Goal: Transaction & Acquisition: Purchase product/service

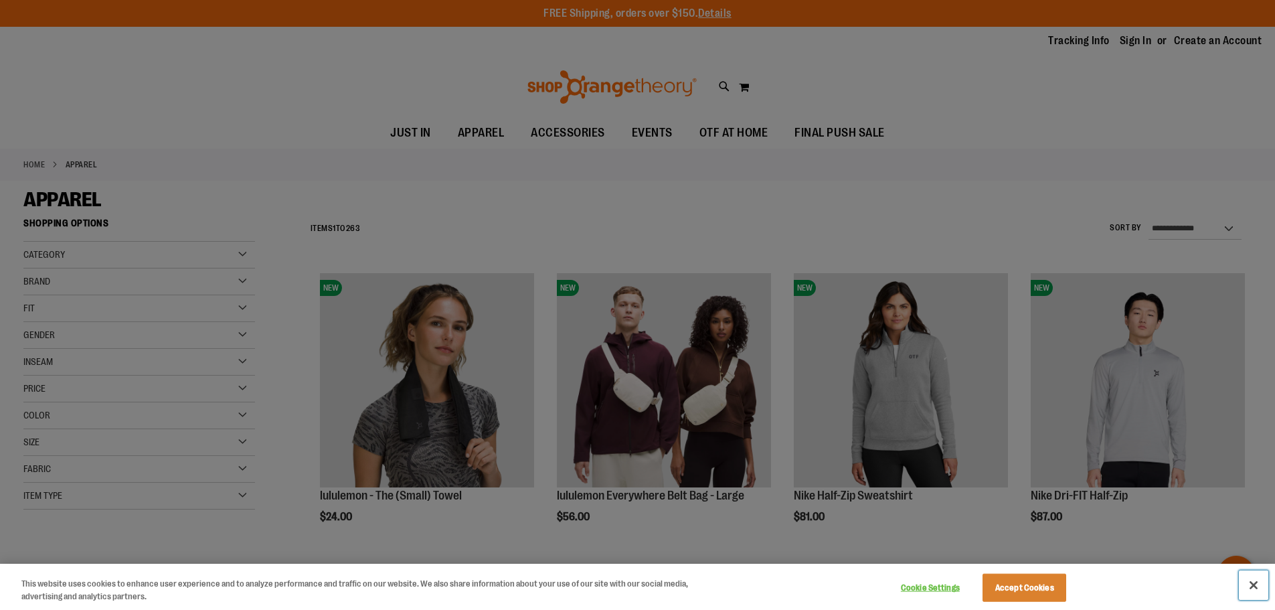
click at [1250, 583] on button "Close" at bounding box center [1253, 584] width 29 height 29
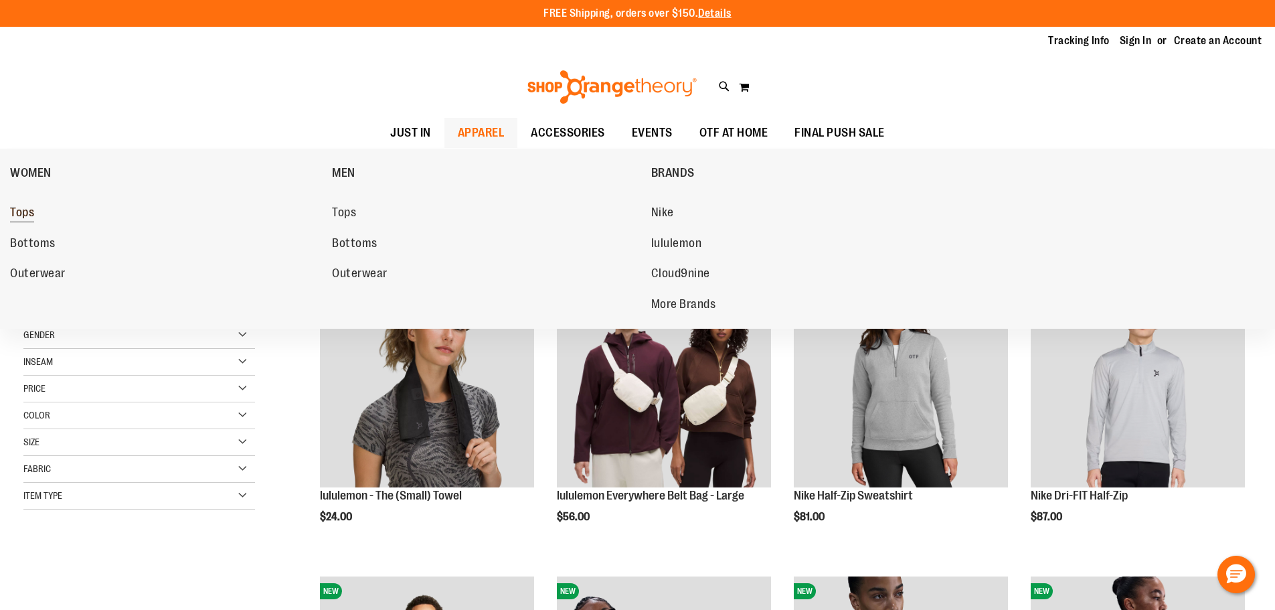
click at [19, 216] on span "Tops" at bounding box center [22, 213] width 24 height 17
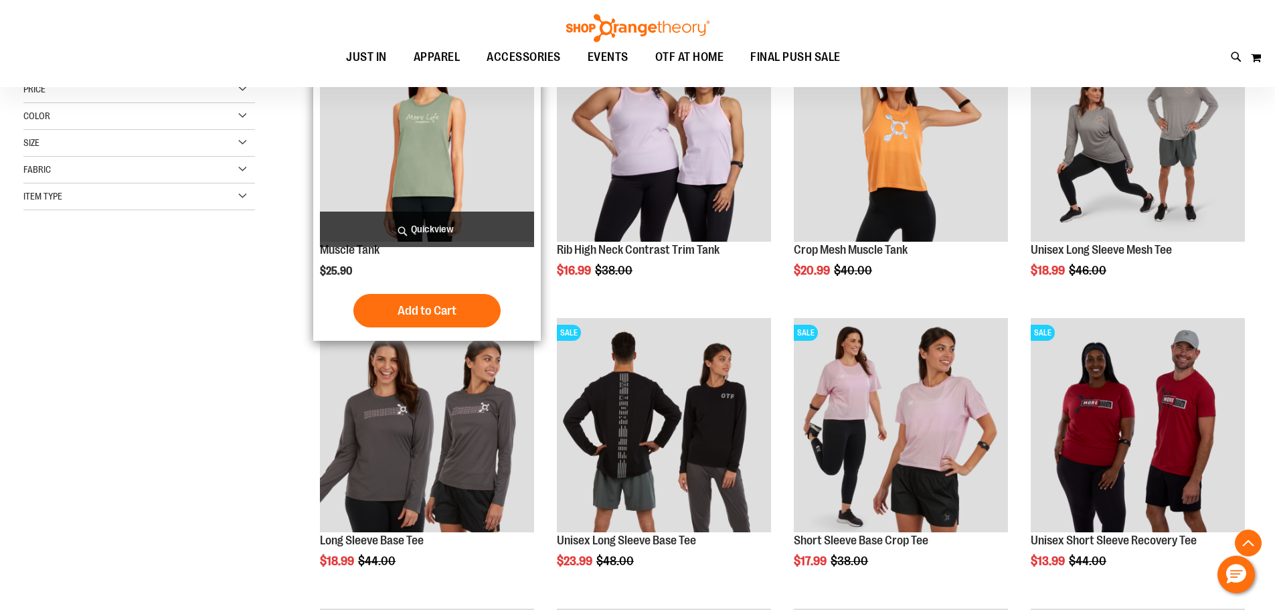
scroll to position [267, 0]
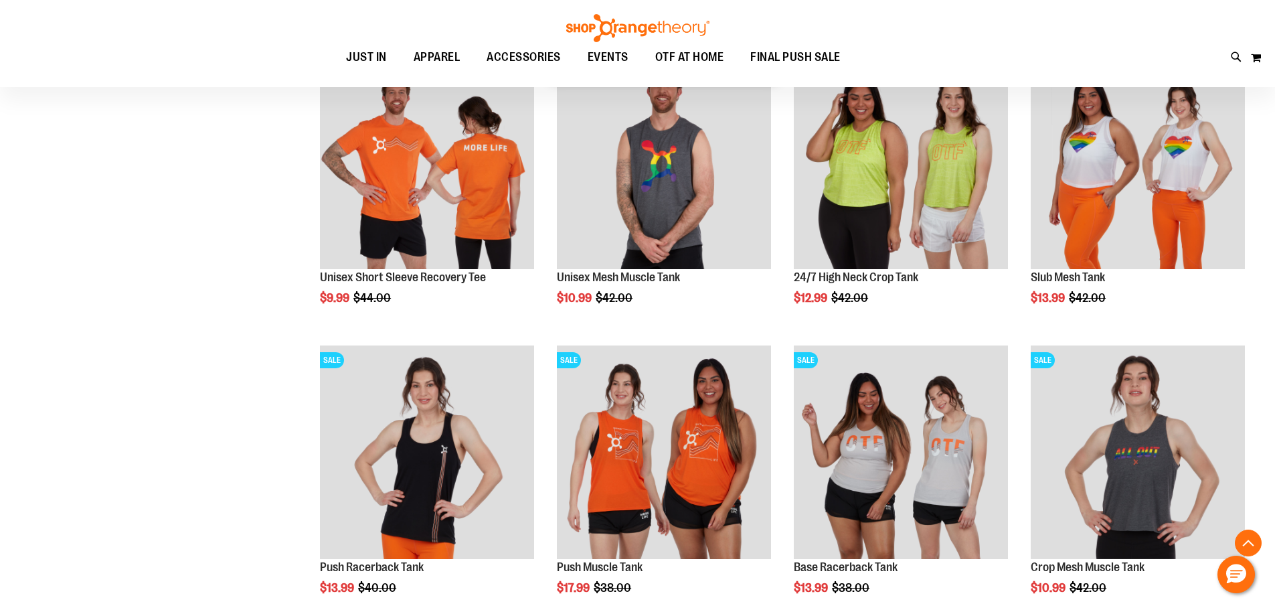
scroll to position [1413, 0]
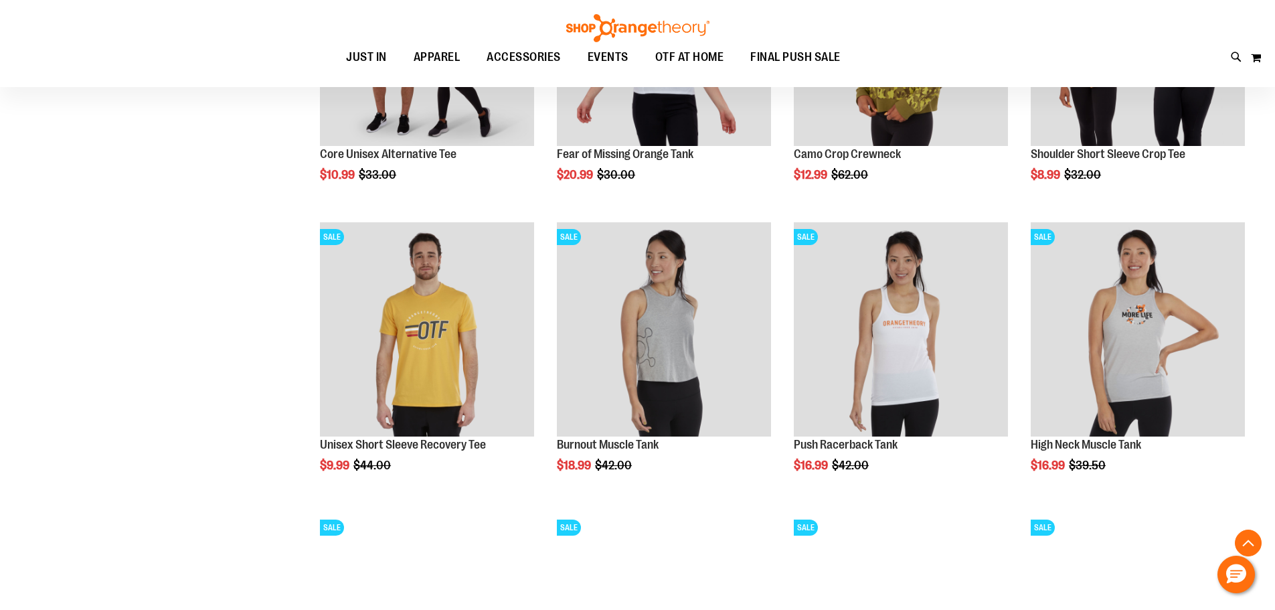
scroll to position [2483, 0]
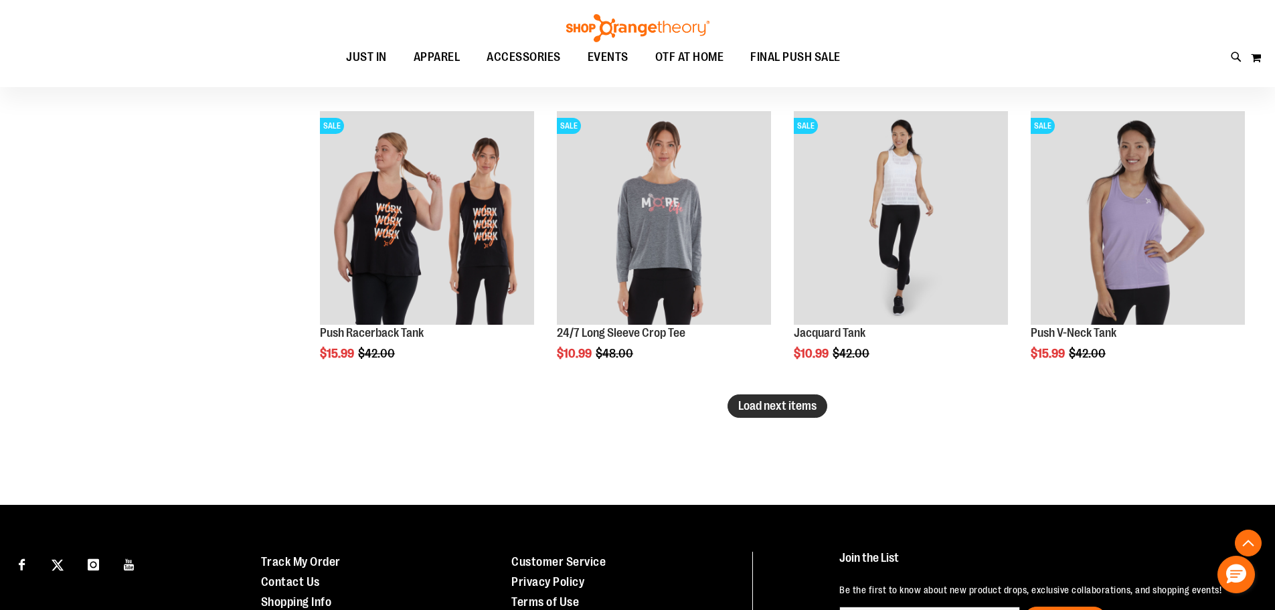
click at [774, 400] on span "Load next items" at bounding box center [777, 405] width 78 height 13
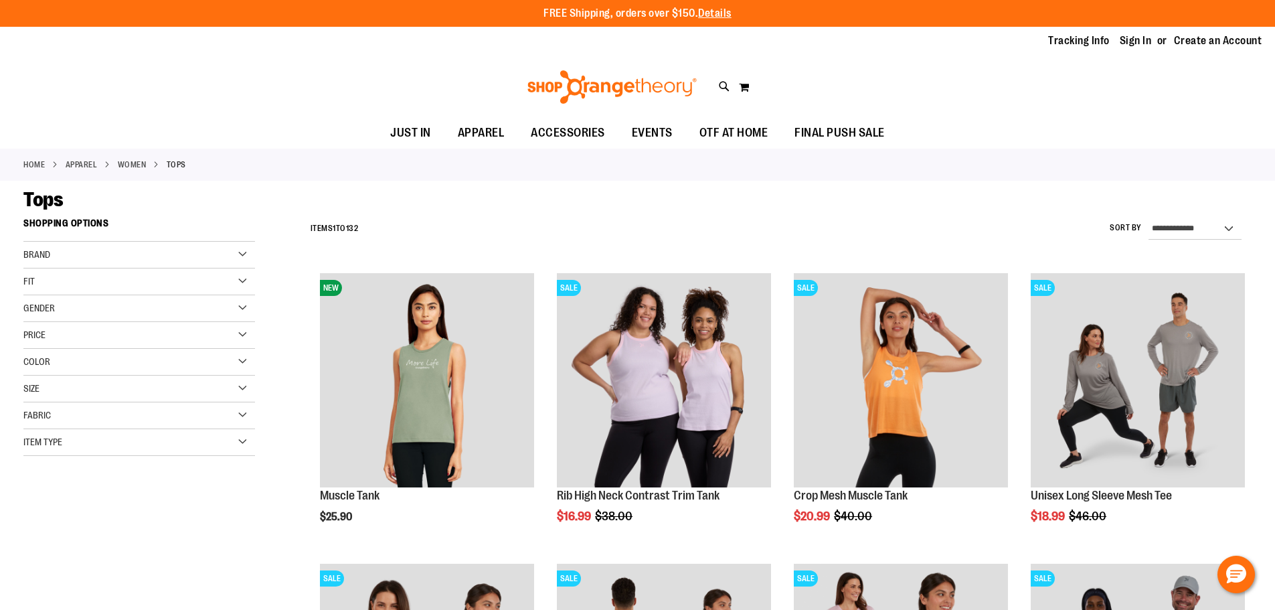
click at [60, 254] on div "Brand" at bounding box center [139, 255] width 232 height 27
click at [30, 299] on link "lululemon" at bounding box center [131, 296] width 222 height 14
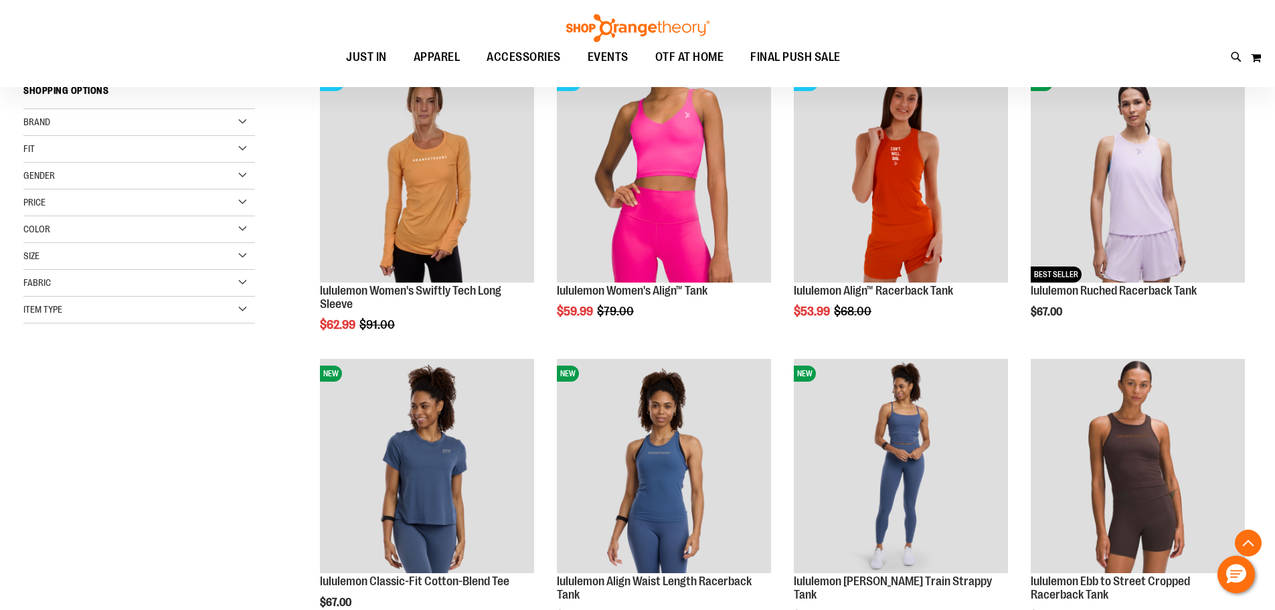
scroll to position [278, 0]
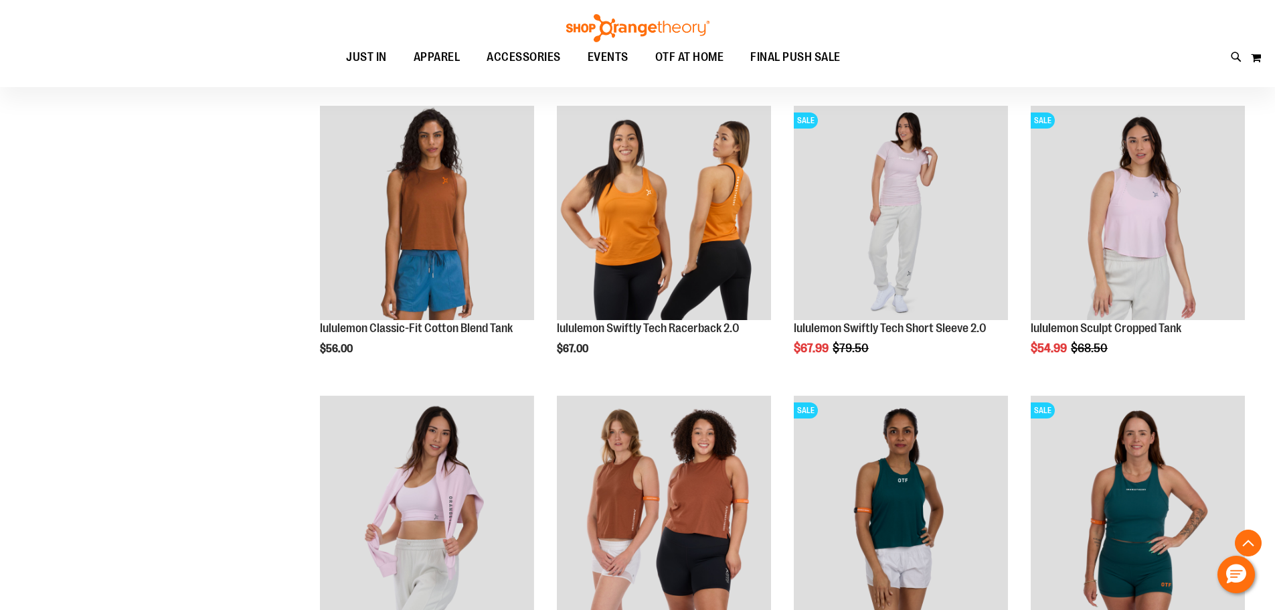
scroll to position [747, 0]
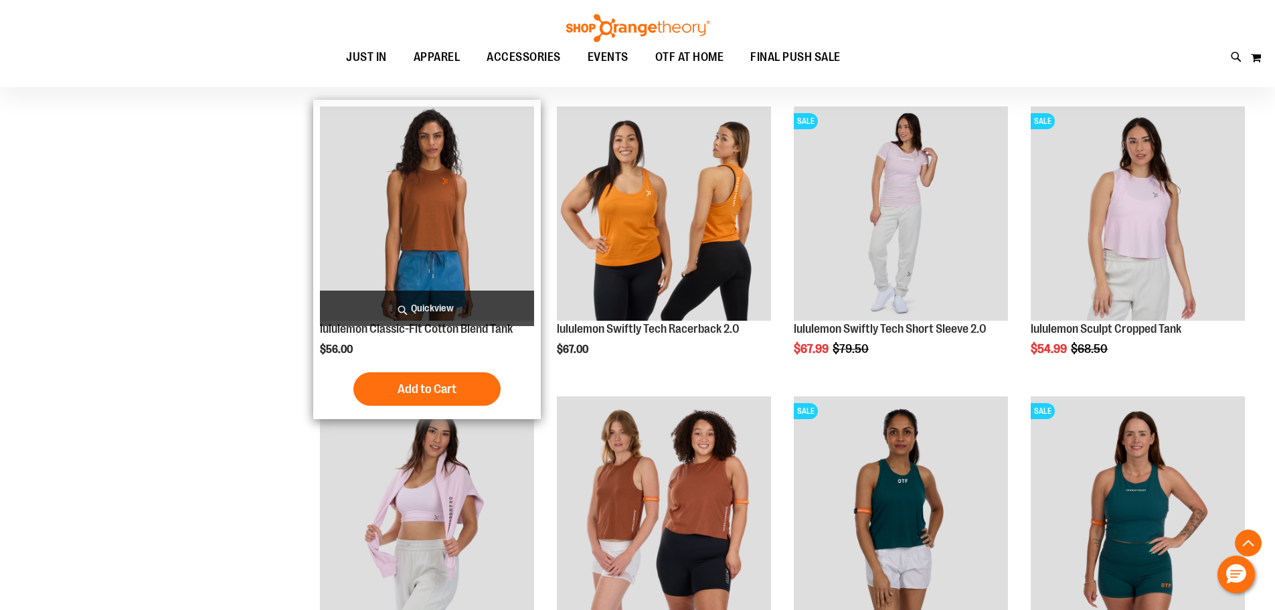
click at [355, 239] on img "product" at bounding box center [427, 213] width 214 height 214
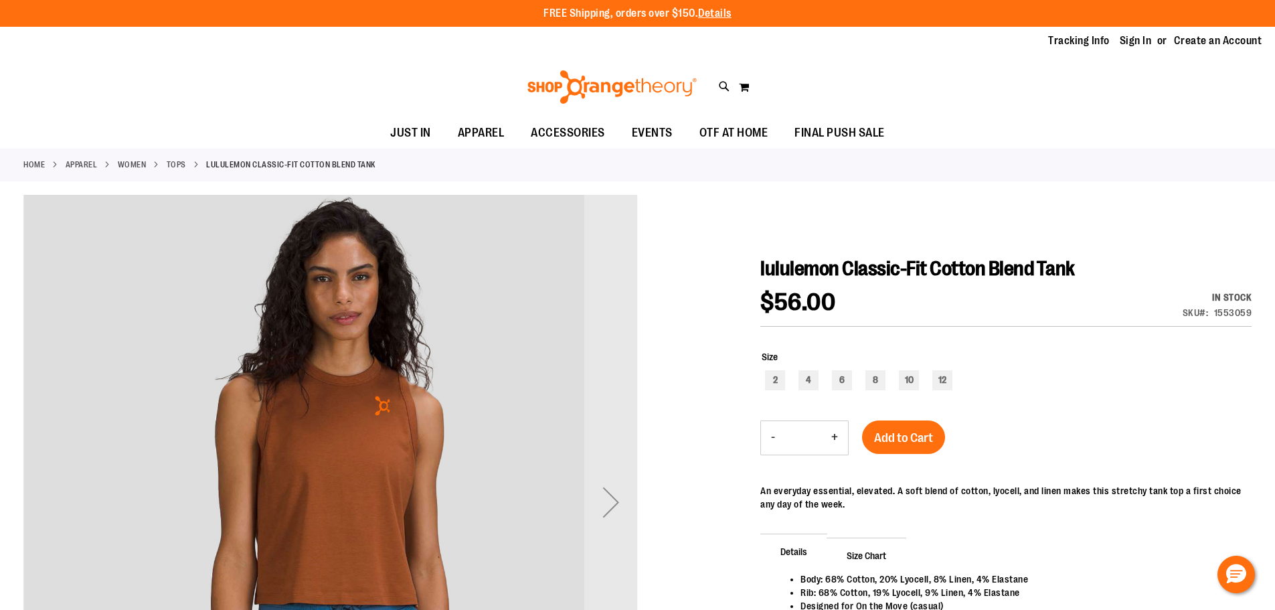
click at [620, 507] on div "Next" at bounding box center [611, 502] width 54 height 54
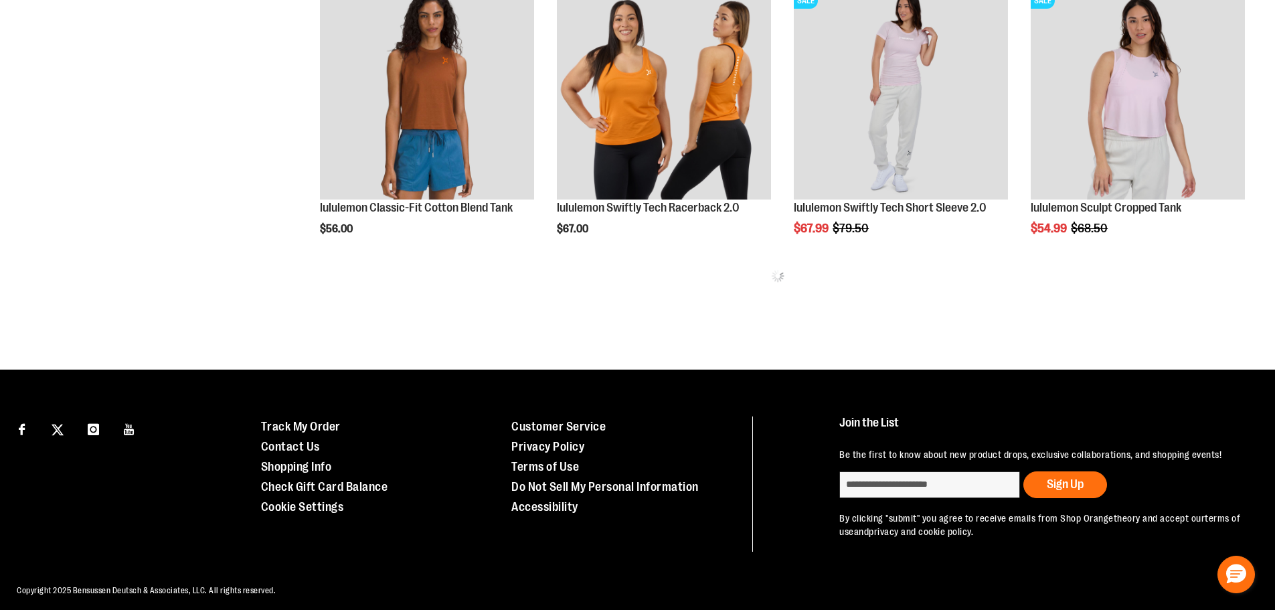
scroll to position [746, 0]
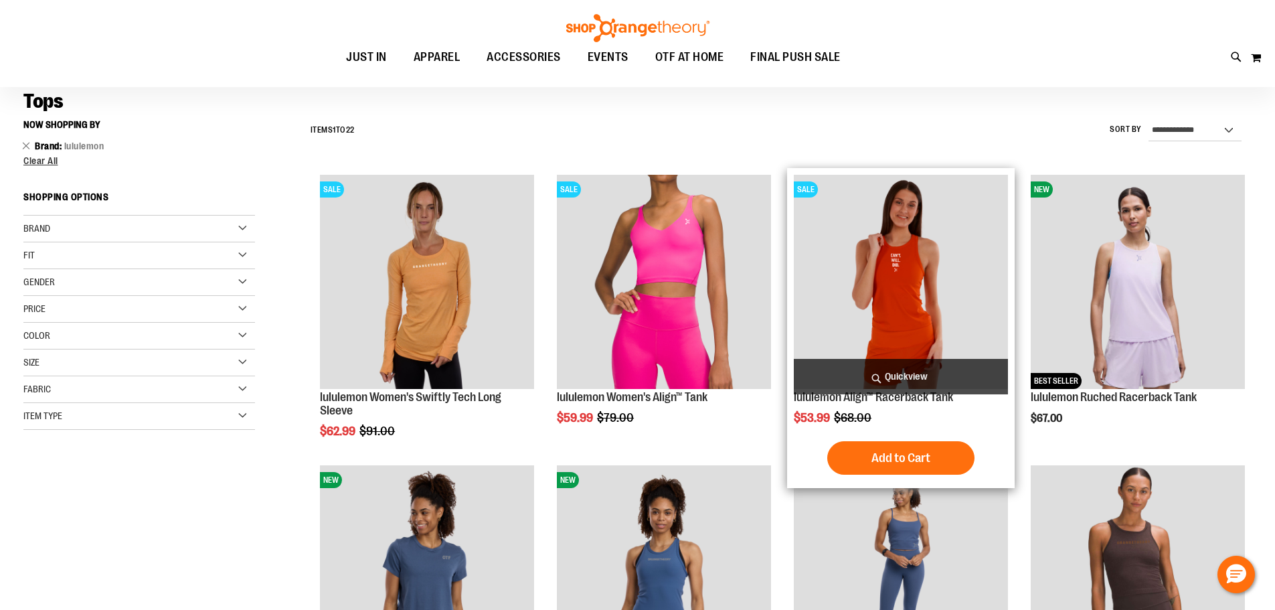
scroll to position [211, 0]
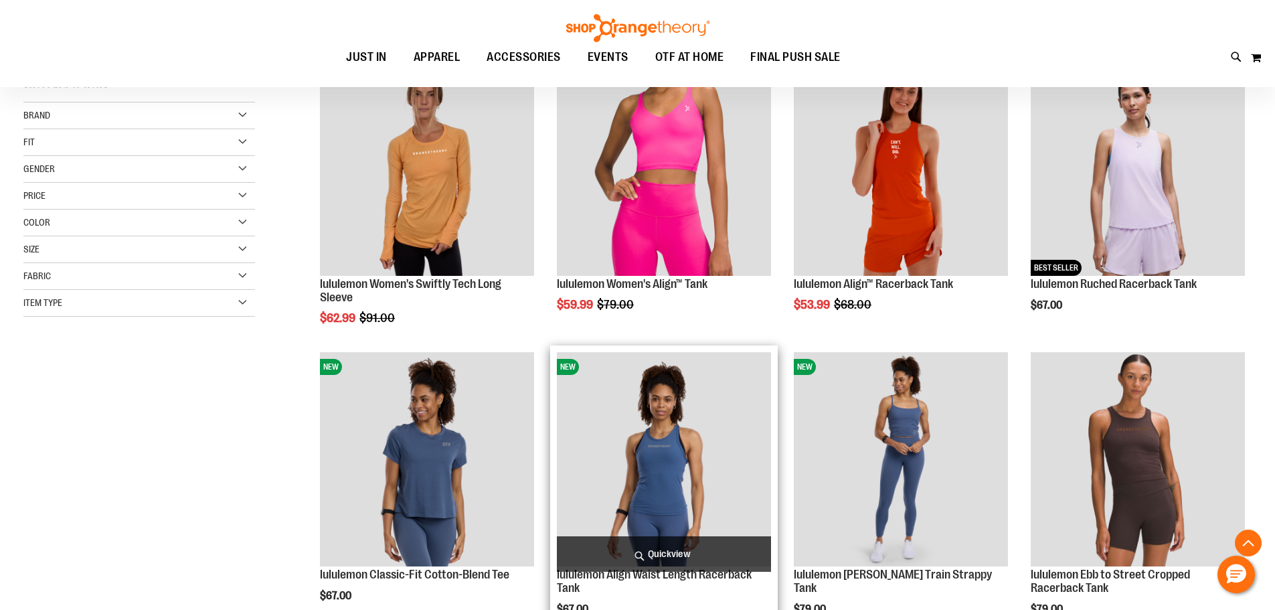
click at [703, 468] on img "product" at bounding box center [664, 459] width 214 height 214
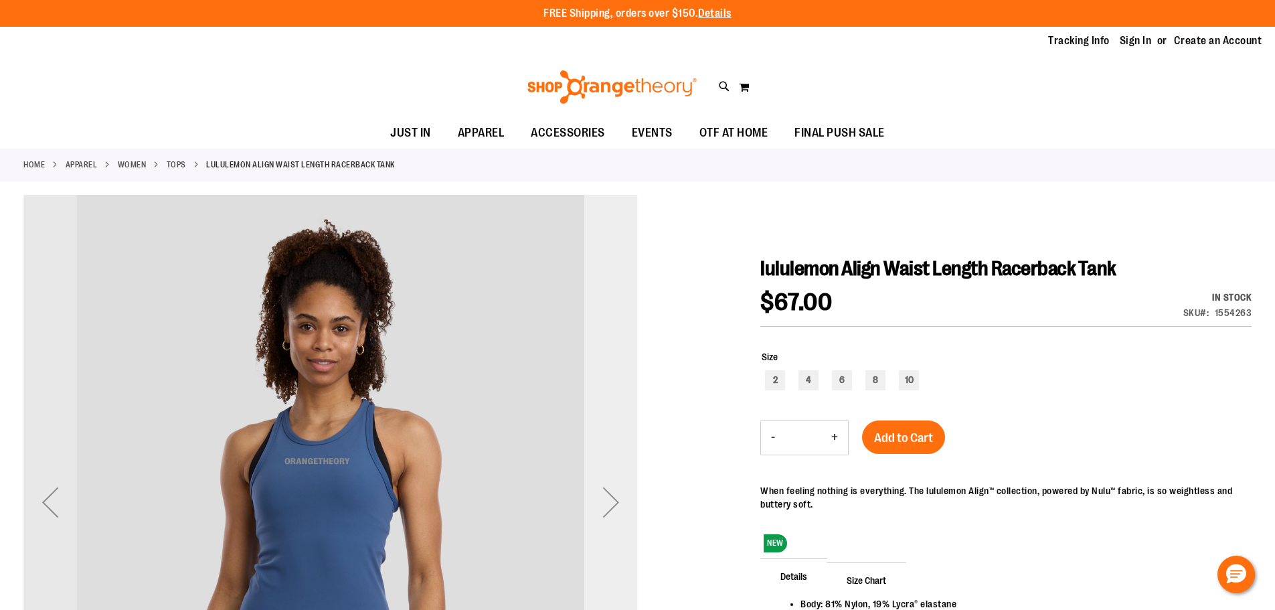
click at [608, 504] on div "Next" at bounding box center [611, 502] width 54 height 54
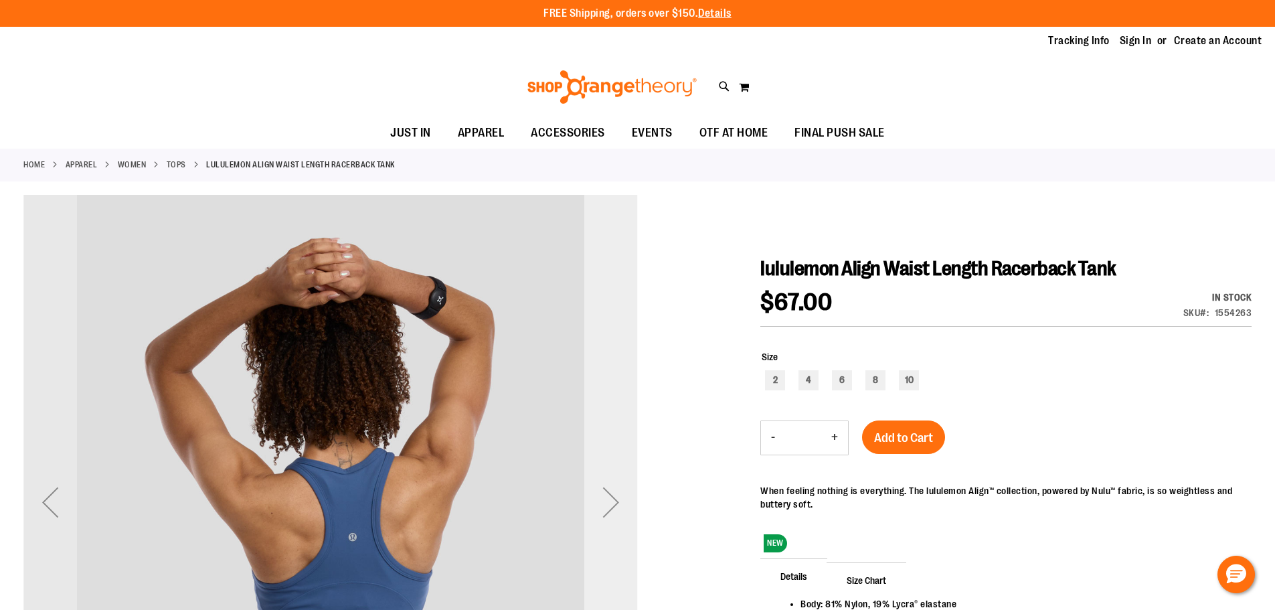
click at [608, 504] on div "Next" at bounding box center [611, 502] width 54 height 54
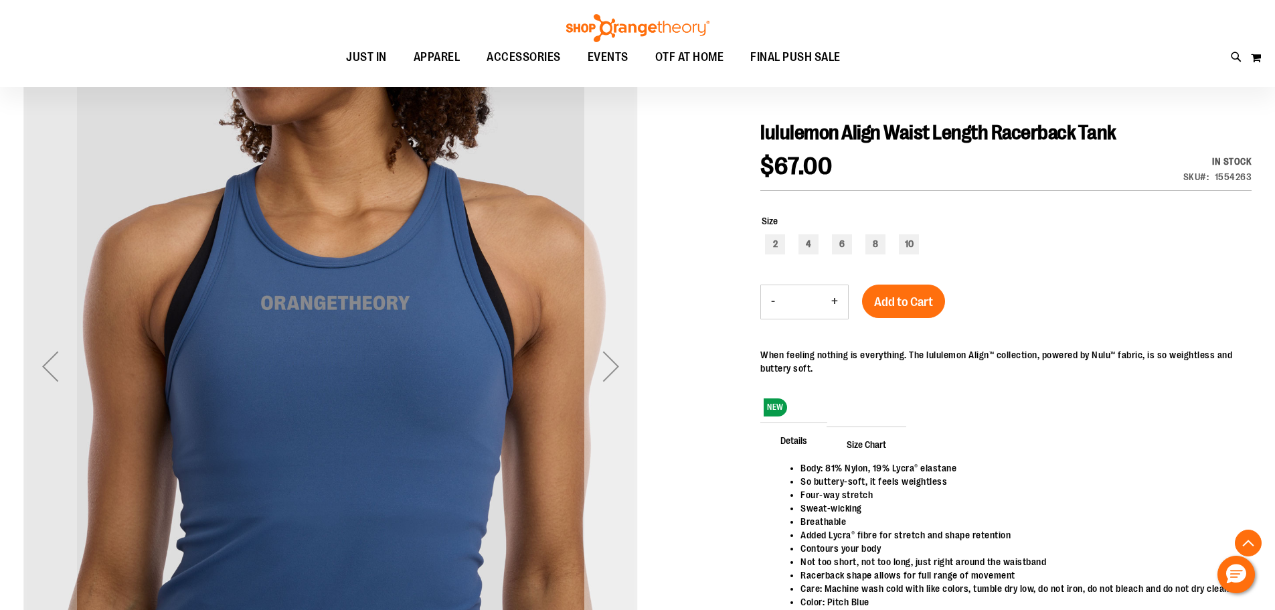
scroll to position [334, 0]
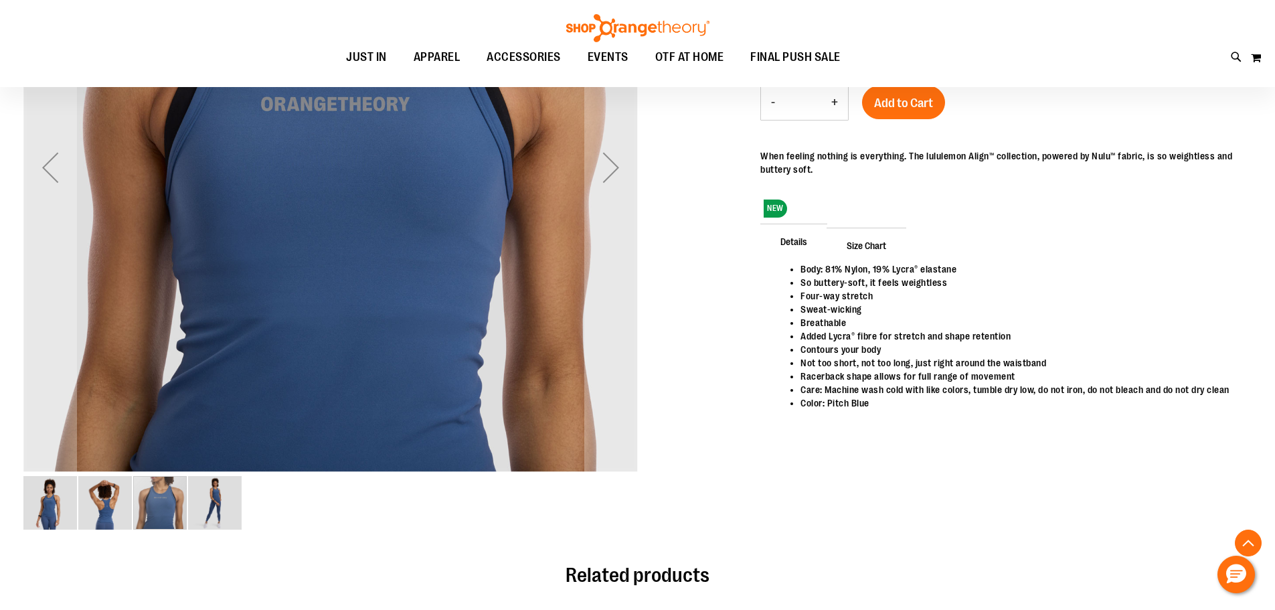
click at [52, 503] on img "image 1 of 4" at bounding box center [50, 503] width 54 height 54
